Goal: Task Accomplishment & Management: Complete application form

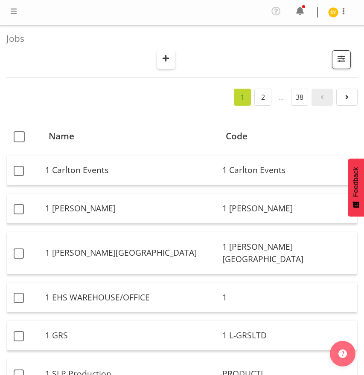
click at [165, 53] on span "button" at bounding box center [165, 58] width 11 height 11
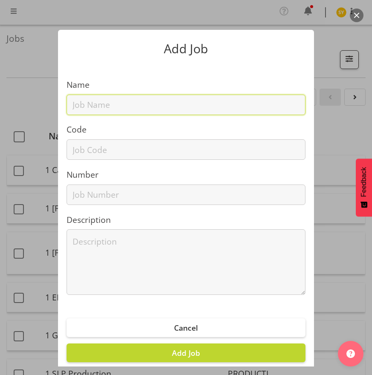
click at [100, 106] on input "text" at bounding box center [185, 105] width 239 height 20
paste input "12511140"
type input "12511140"
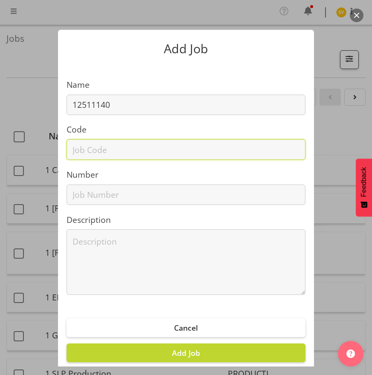
click at [74, 156] on input "text" at bounding box center [185, 149] width 239 height 20
paste input "12511140"
type input "12511140"
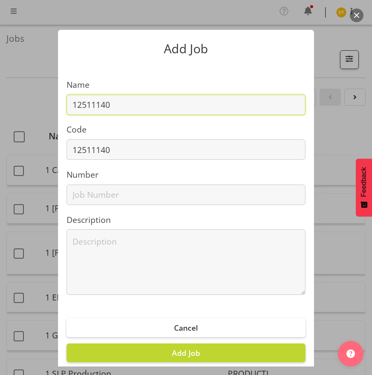
click at [144, 106] on input "12511140" at bounding box center [185, 105] width 239 height 20
paste input "Metallica M72 world tour 25"
drag, startPoint x: 231, startPoint y: 104, endPoint x: -9, endPoint y: 100, distance: 239.1
click at [0, 100] on html "COAST GROUP Profile Log Out Jobs Search Showing active jobs Showing running job…" at bounding box center [186, 187] width 372 height 375
type input "12511140 - Metallica M72 world tour 25"
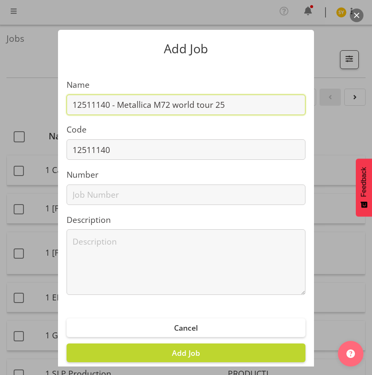
click at [154, 106] on input "12511140 - Metallica M72 world tour 25" at bounding box center [185, 105] width 239 height 20
drag, startPoint x: 116, startPoint y: 104, endPoint x: 227, endPoint y: 112, distance: 111.1
click at [227, 112] on input "12511140 - Metallica M72 world tour 25" at bounding box center [185, 105] width 239 height 20
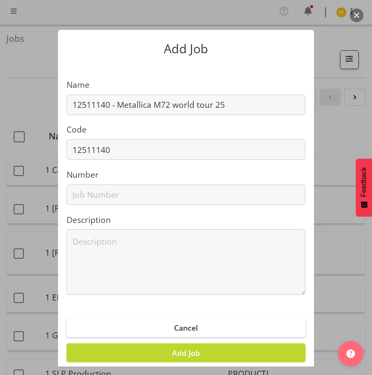
click at [198, 355] on button "Add Job" at bounding box center [185, 353] width 239 height 19
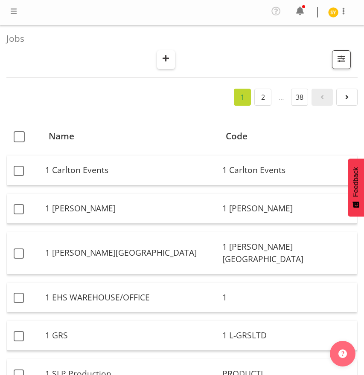
click at [164, 58] on span "button" at bounding box center [165, 58] width 11 height 11
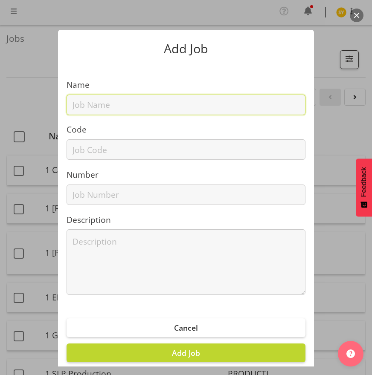
drag, startPoint x: 86, startPoint y: 99, endPoint x: 85, endPoint y: 106, distance: 6.5
click at [86, 101] on input "text" at bounding box center [185, 105] width 239 height 20
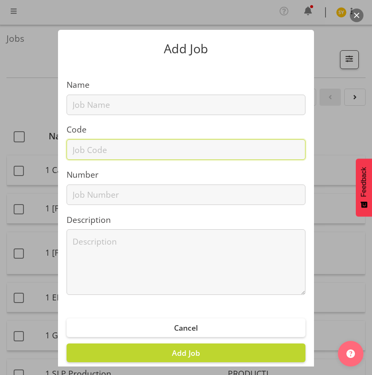
click at [68, 152] on input "text" at bounding box center [185, 149] width 239 height 20
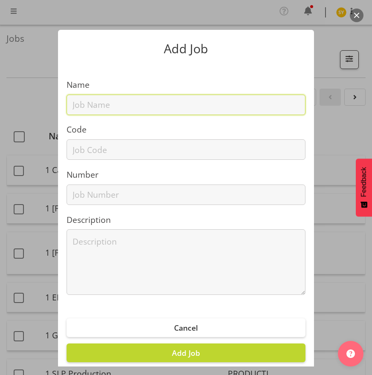
click at [78, 114] on input "text" at bounding box center [185, 105] width 239 height 20
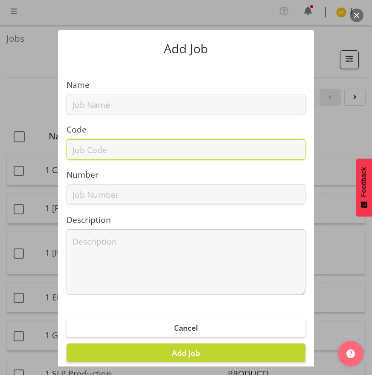
click at [78, 147] on input "text" at bounding box center [185, 149] width 239 height 20
paste input "1250912B"
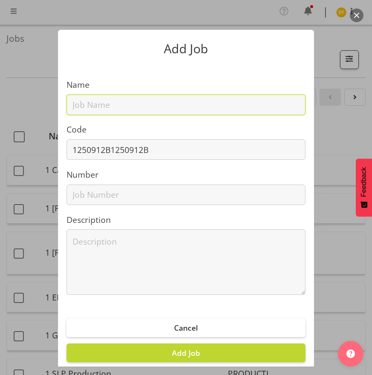
click at [91, 102] on input "text" at bounding box center [185, 105] width 239 height 20
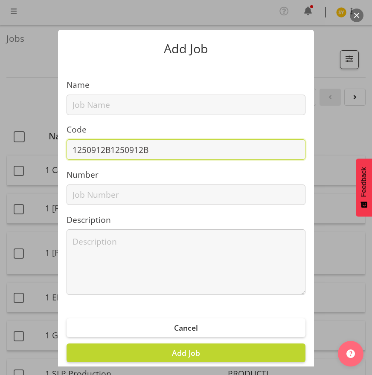
click at [87, 156] on input "1250912B1250912B" at bounding box center [185, 149] width 239 height 20
paste input "1250912B"
drag, startPoint x: 211, startPoint y: 146, endPoint x: -37, endPoint y: 136, distance: 248.3
click at [0, 136] on html "COAST GROUP Profile Log Out Jobs Search Showing active jobs Showing running job…" at bounding box center [186, 187] width 372 height 375
paste input "text"
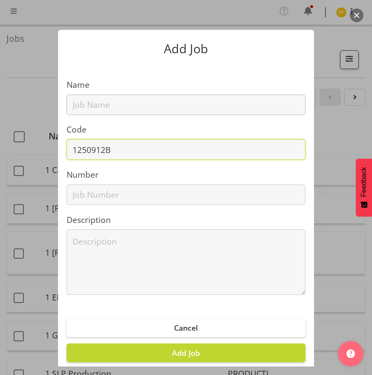
type input "1250912B"
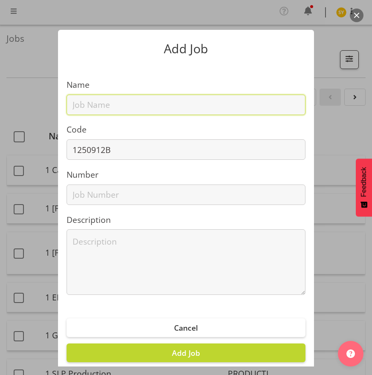
click at [92, 107] on input "text" at bounding box center [185, 105] width 239 height 20
paste input "1250912B"
paste input "AI Summit 2025 - Datacom"
drag, startPoint x: 234, startPoint y: 107, endPoint x: -124, endPoint y: 114, distance: 357.7
click at [0, 114] on html "COAST GROUP Profile Log Out Jobs Search Showing active jobs Showing running job…" at bounding box center [186, 187] width 372 height 375
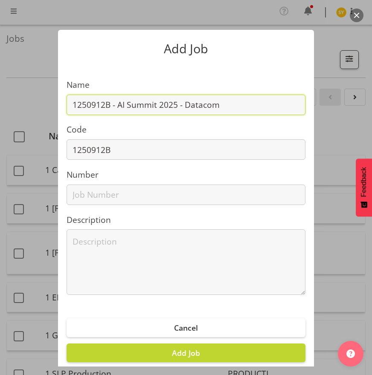
type input "1250912B - AI Summit 2025 - Datacom"
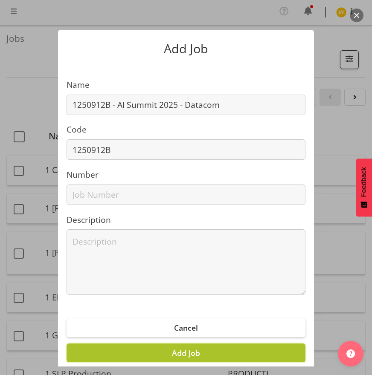
click at [192, 357] on span "Add Job" at bounding box center [186, 353] width 28 height 10
